Goal: Task Accomplishment & Management: Complete application form

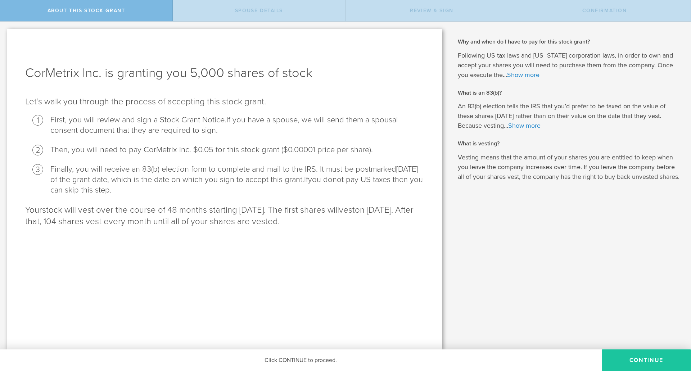
click at [633, 356] on button "CONTINUE" at bounding box center [646, 360] width 89 height 22
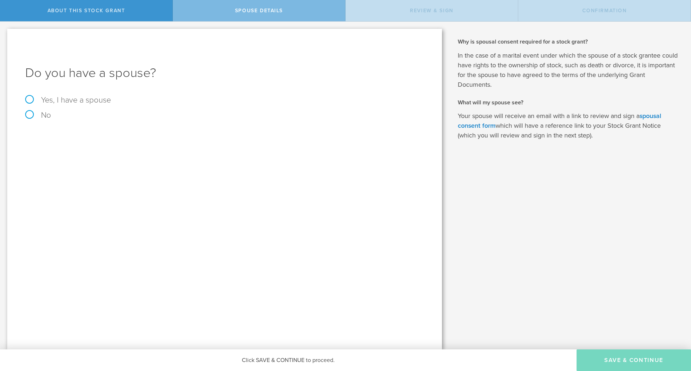
click at [29, 99] on label "Yes, I have a spouse" at bounding box center [224, 100] width 399 height 8
click at [5, 33] on input "Yes, I have a spouse" at bounding box center [2, 28] width 5 height 12
radio input "true"
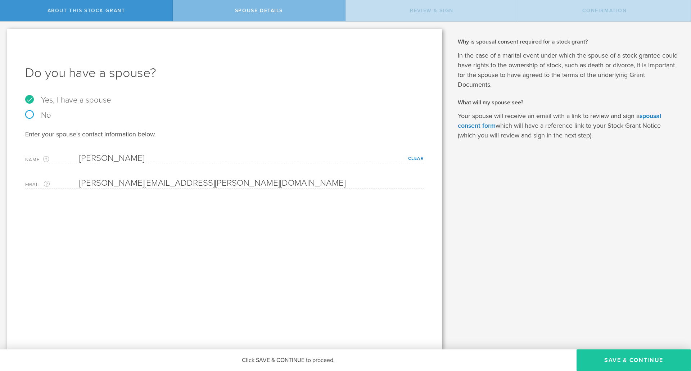
click at [641, 356] on button "Save & Continue" at bounding box center [633, 360] width 114 height 22
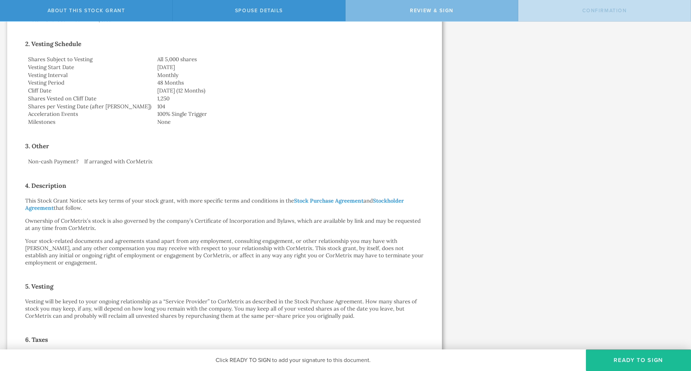
scroll to position [417, 0]
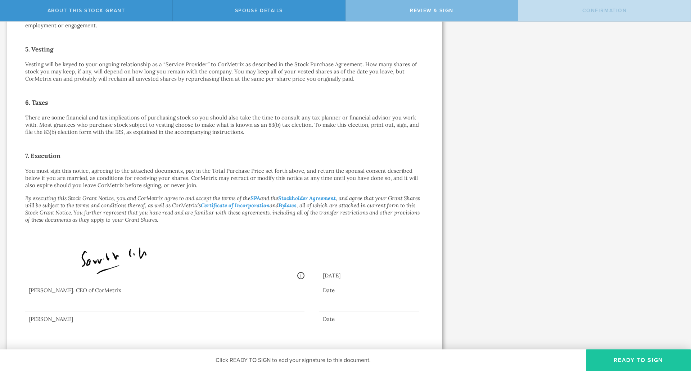
click at [608, 362] on button "Ready to Sign" at bounding box center [638, 360] width 105 height 22
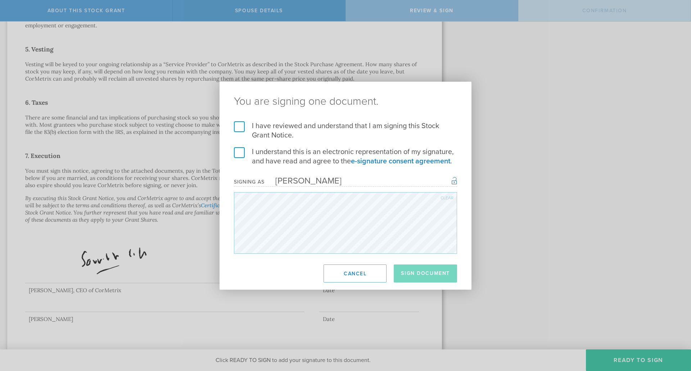
click at [239, 126] on label "I have reviewed and understand that I am signing this Stock Grant Notice." at bounding box center [345, 130] width 223 height 19
click at [0, 0] on input "I have reviewed and understand that I am signing this Stock Grant Notice." at bounding box center [0, 0] width 0 height 0
click at [240, 150] on label "I understand this is an electronic representation of my signature, and have rea…" at bounding box center [345, 156] width 223 height 19
click at [0, 0] on input "I understand this is an electronic representation of my signature, and have rea…" at bounding box center [0, 0] width 0 height 0
click at [406, 269] on button "Sign Document" at bounding box center [425, 273] width 63 height 18
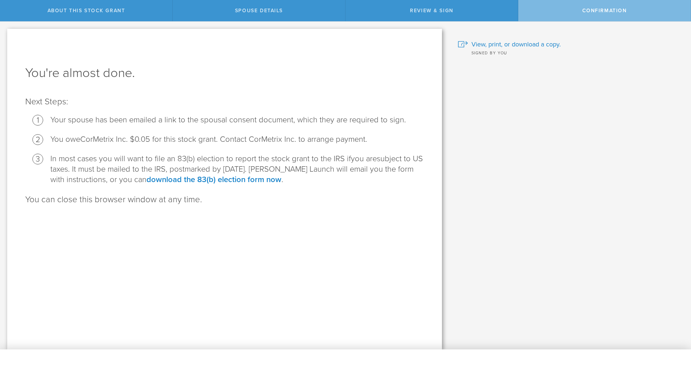
scroll to position [0, 0]
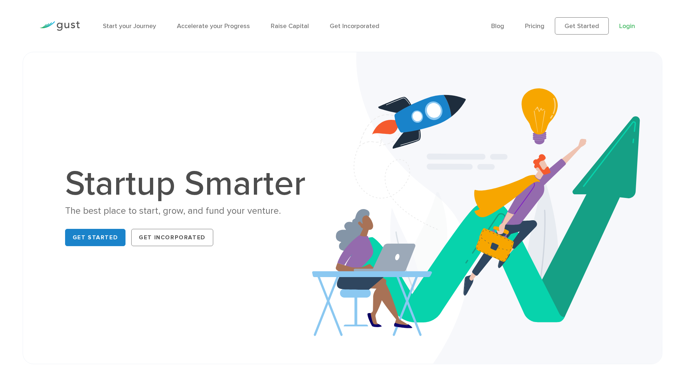
click at [634, 26] on link "Login" at bounding box center [628, 26] width 16 height 8
